Goal: Transaction & Acquisition: Purchase product/service

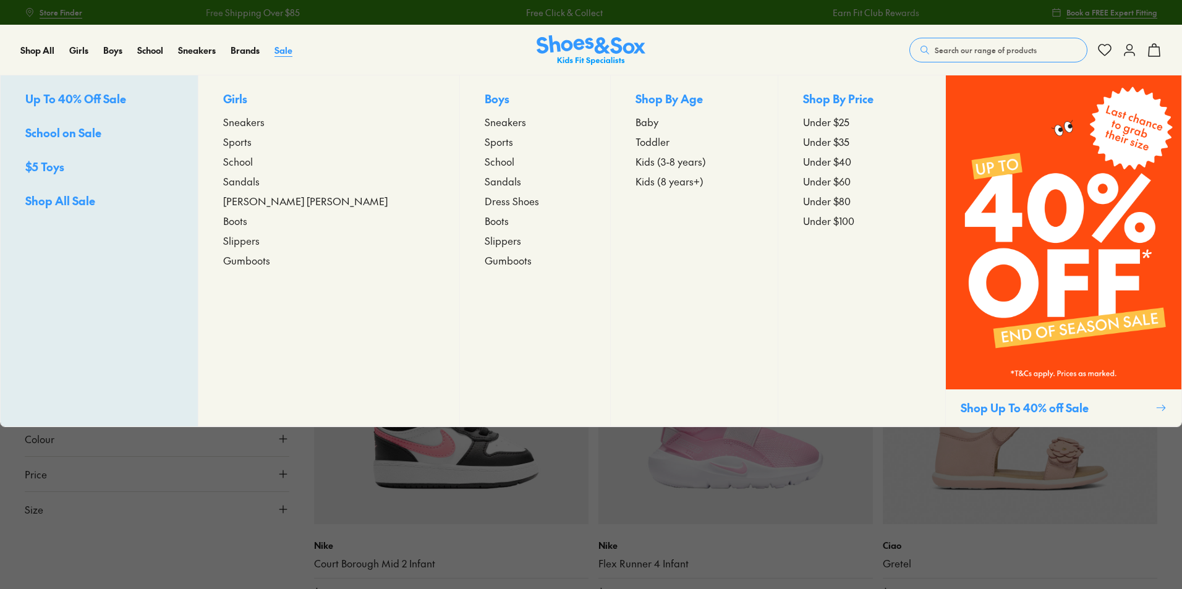
click at [281, 47] on span "Sale" at bounding box center [284, 50] width 18 height 12
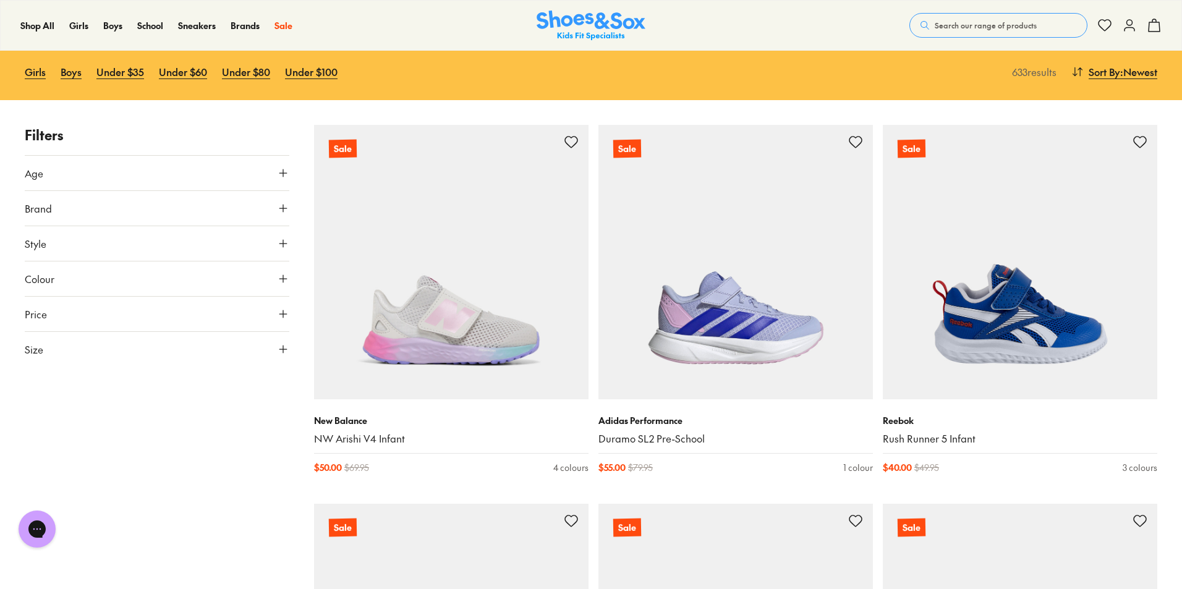
scroll to position [124, 0]
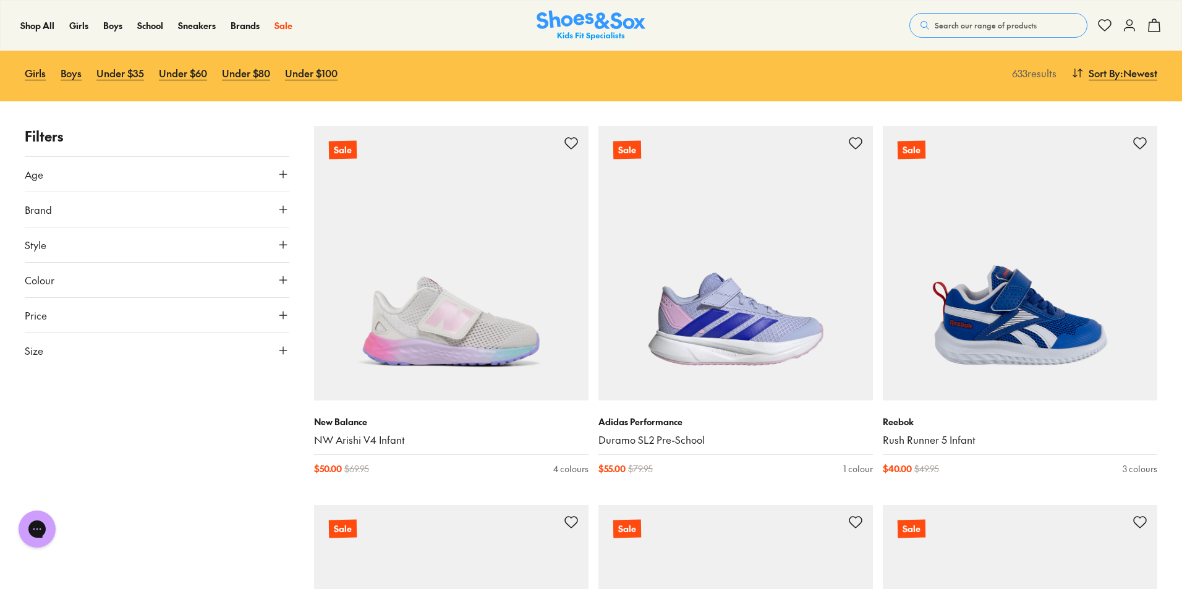
click at [281, 178] on icon at bounding box center [283, 174] width 12 height 12
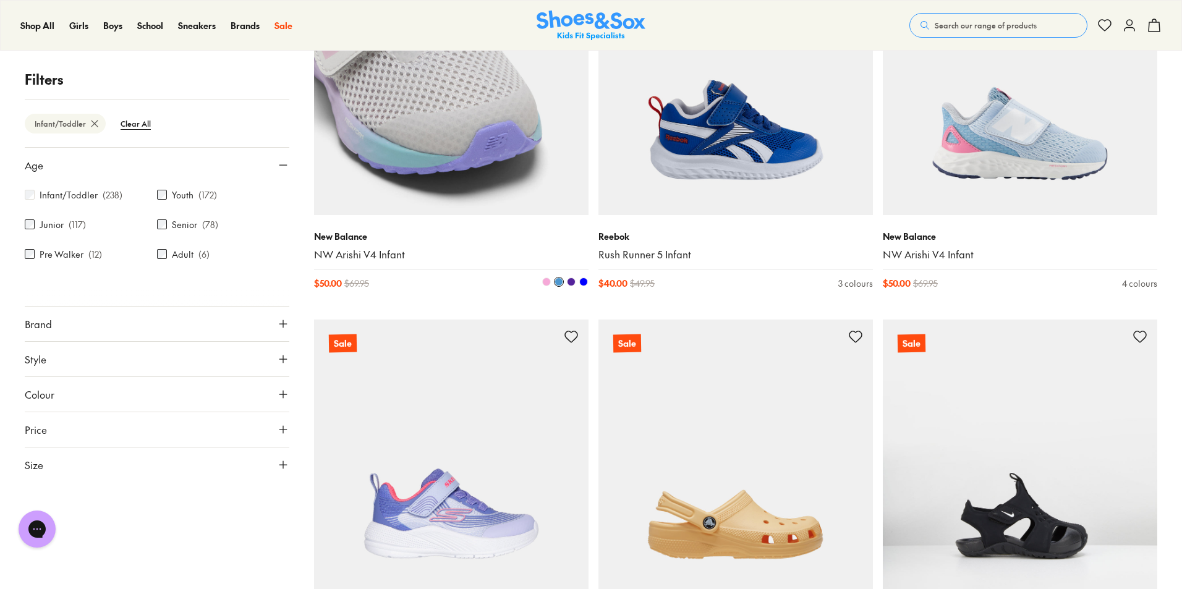
scroll to position [495, 0]
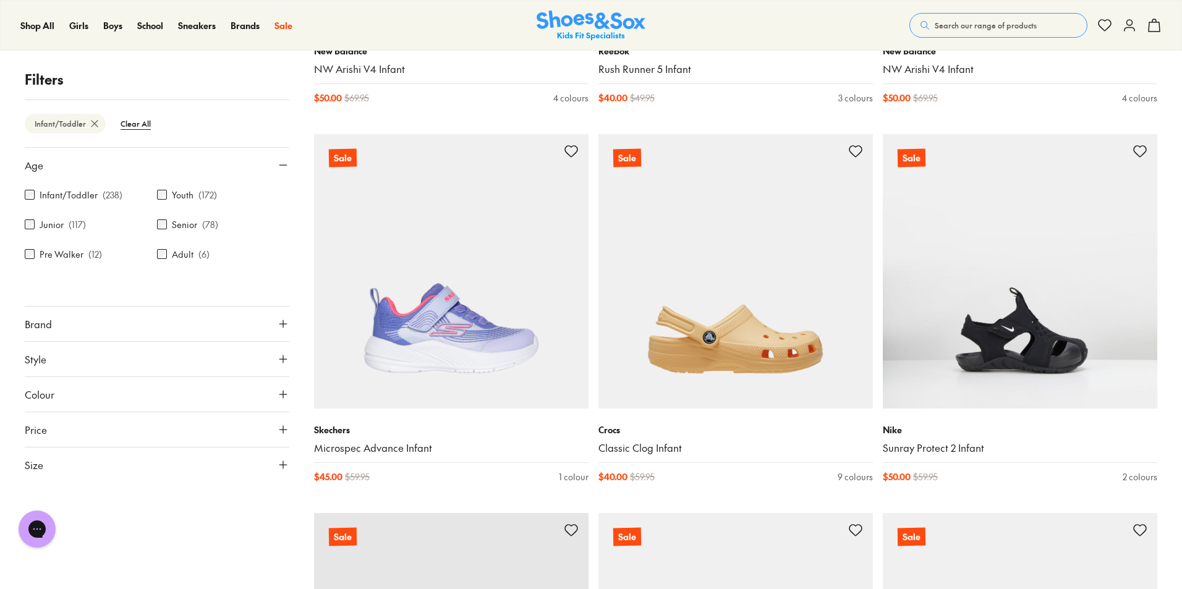
click at [284, 358] on icon at bounding box center [283, 359] width 12 height 12
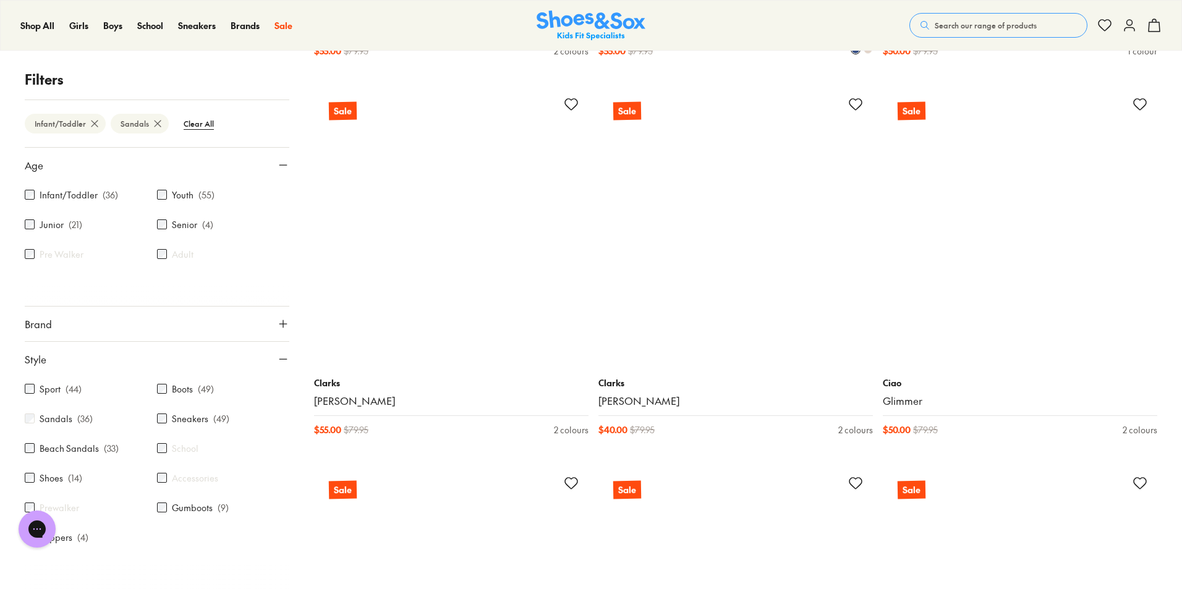
scroll to position [2992, 0]
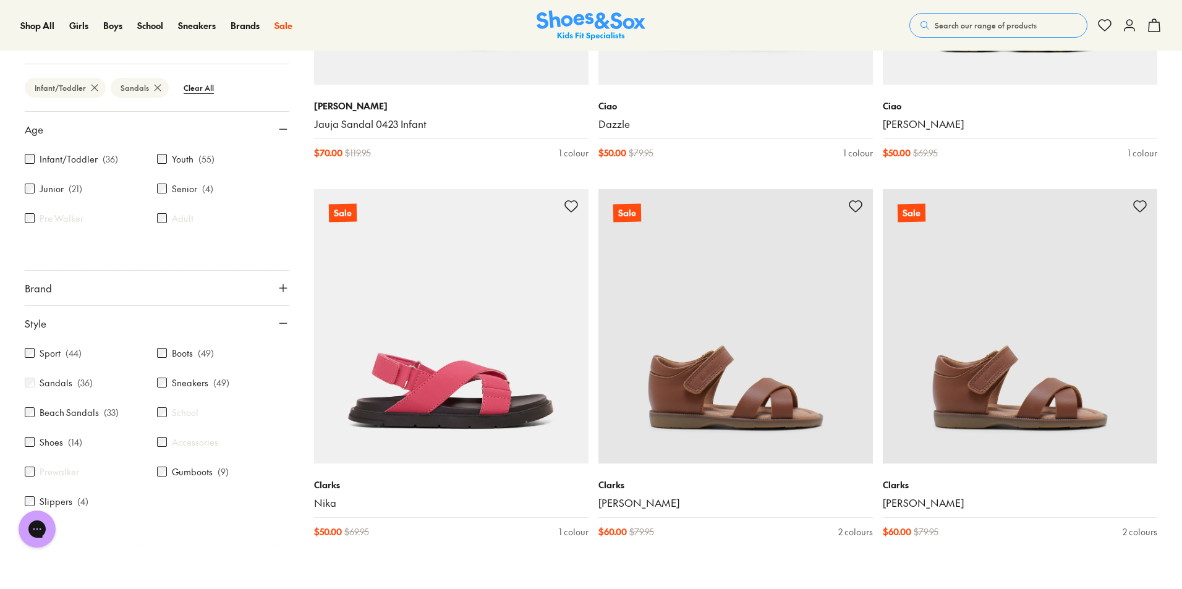
scroll to position [4228, 0]
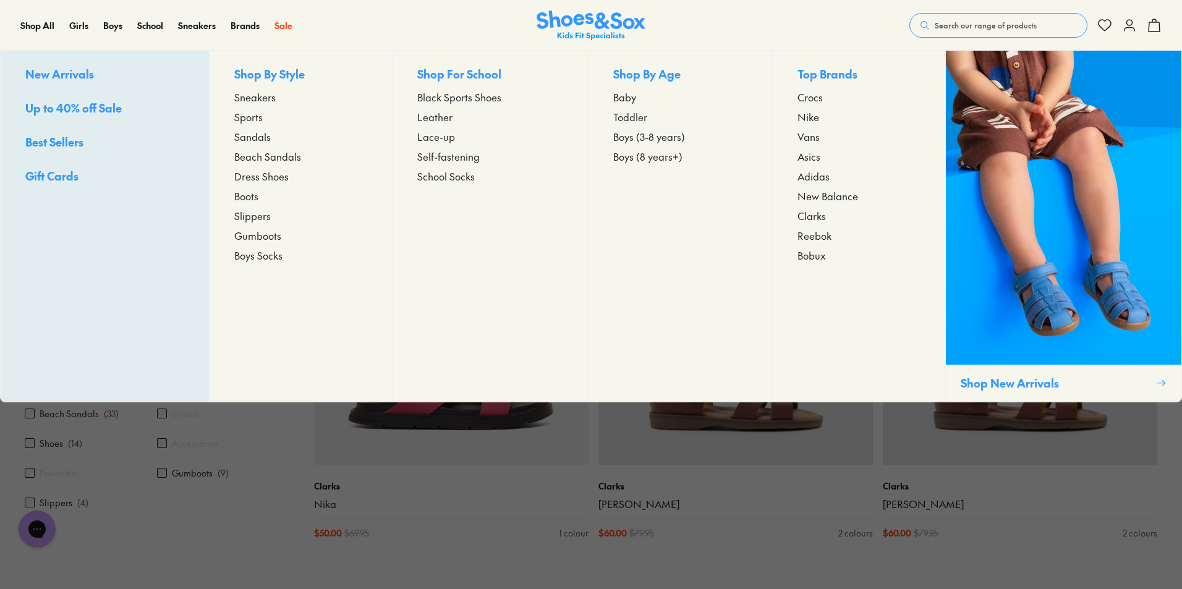
click at [261, 135] on span "Sandals" at bounding box center [252, 136] width 36 height 15
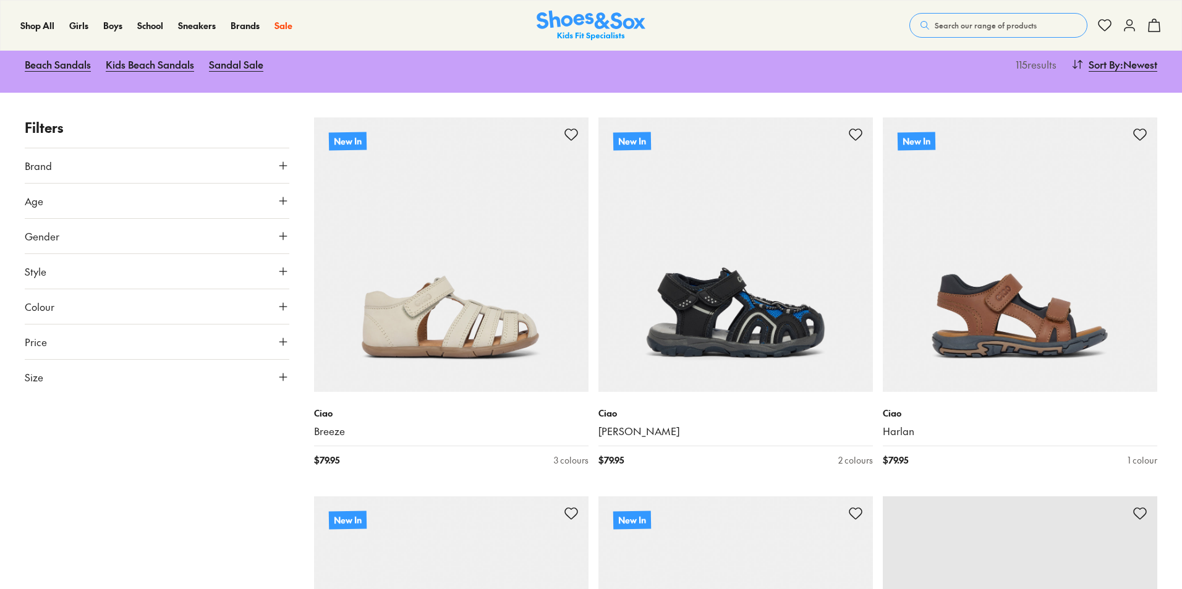
type input "***"
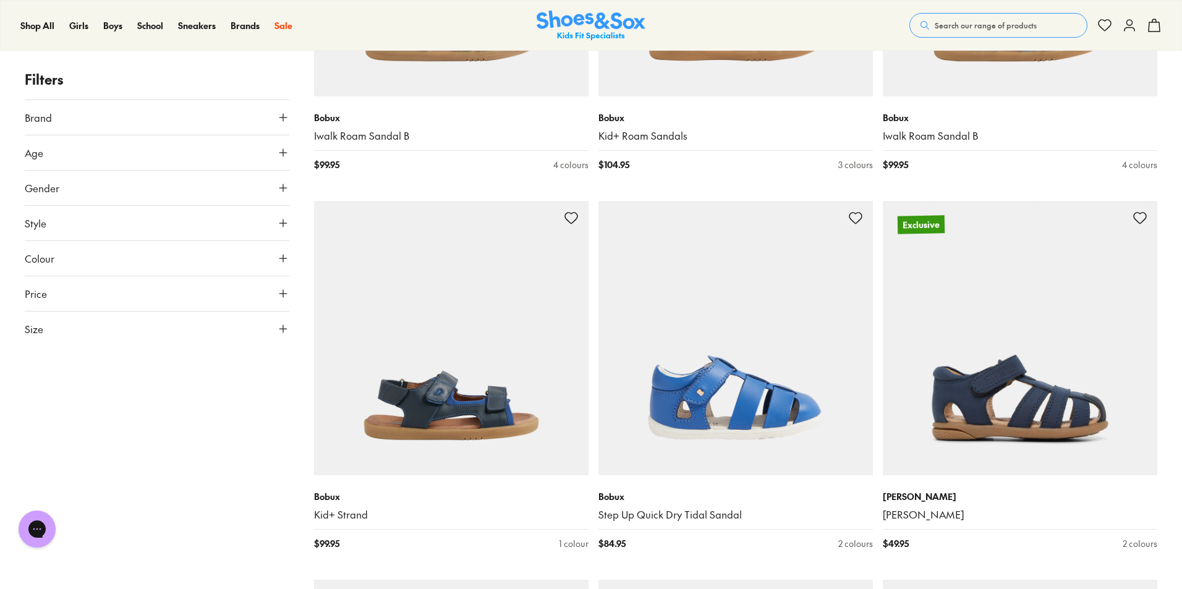
scroll to position [1979, 0]
